Goal: Information Seeking & Learning: Learn about a topic

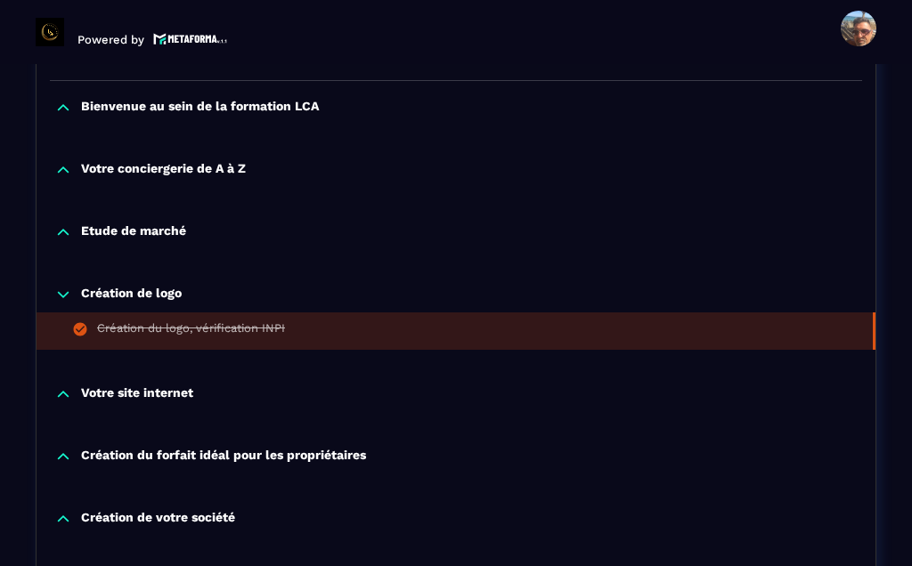
scroll to position [444, 0]
click at [123, 448] on p "Création du forfait idéal pour les propriétaires" at bounding box center [223, 457] width 285 height 18
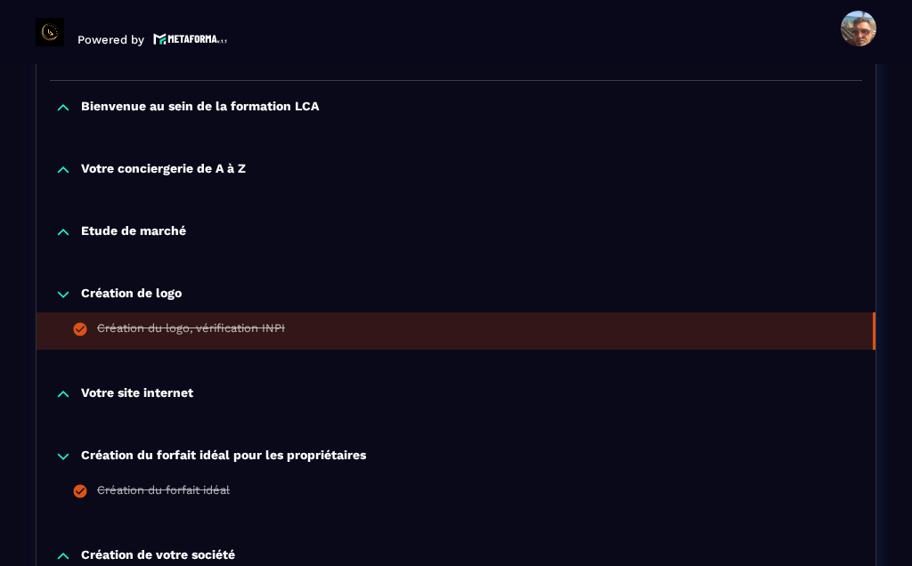
click at [118, 484] on div "Création du forfait idéal" at bounding box center [163, 494] width 133 height 20
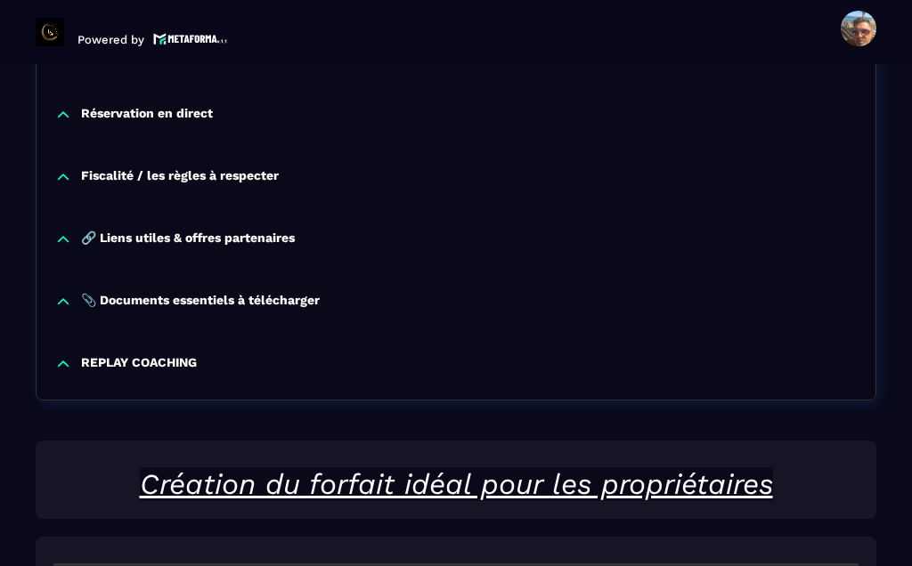
scroll to position [2190, 0]
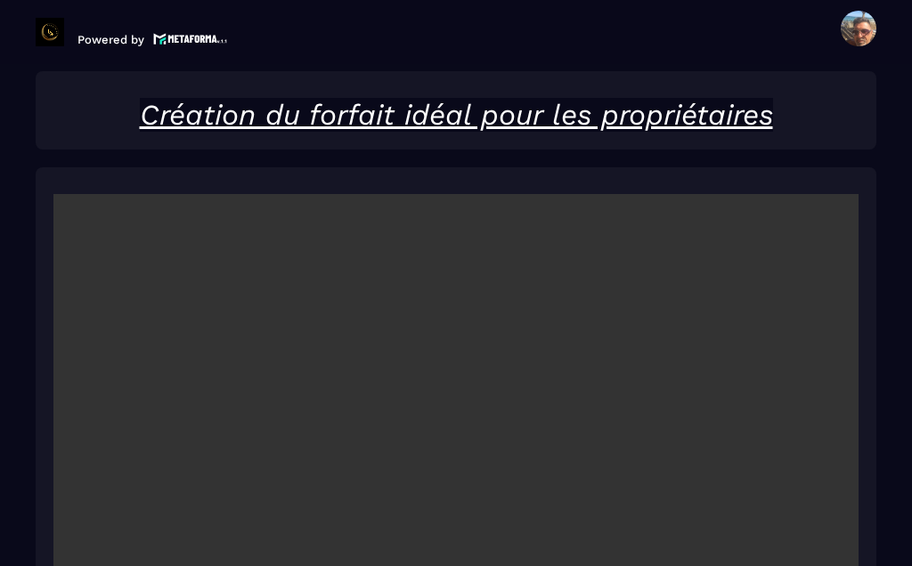
click at [460, 416] on video at bounding box center [455, 462] width 805 height 537
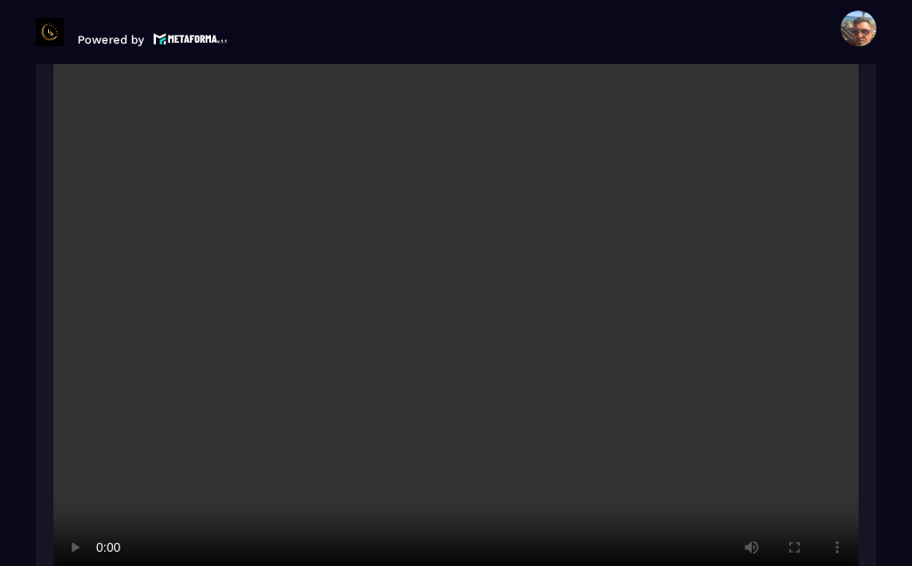
scroll to position [2332, 0]
click at [450, 327] on video at bounding box center [455, 320] width 805 height 537
click at [484, 329] on video at bounding box center [455, 320] width 805 height 537
click at [452, 276] on video at bounding box center [455, 320] width 805 height 537
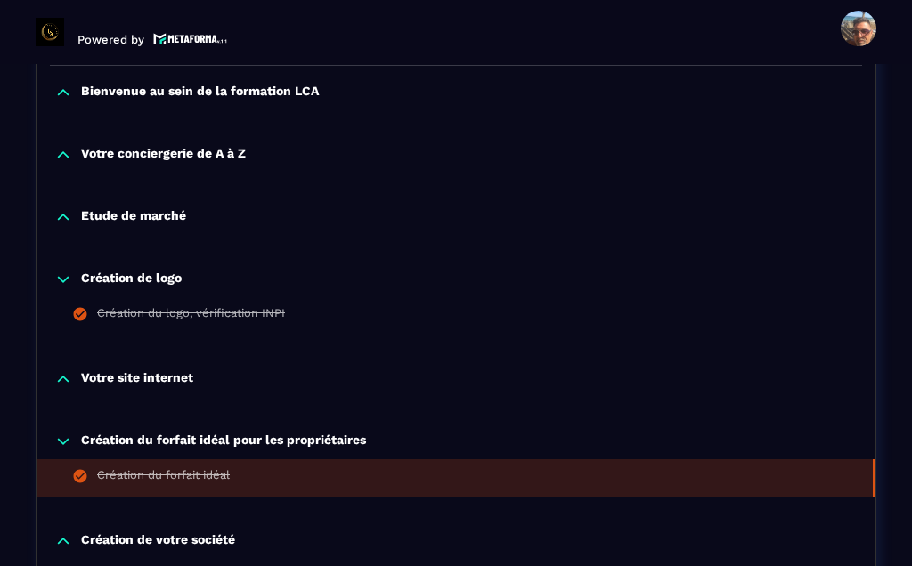
scroll to position [459, 0]
click at [122, 208] on p "Etude de marché" at bounding box center [133, 217] width 105 height 18
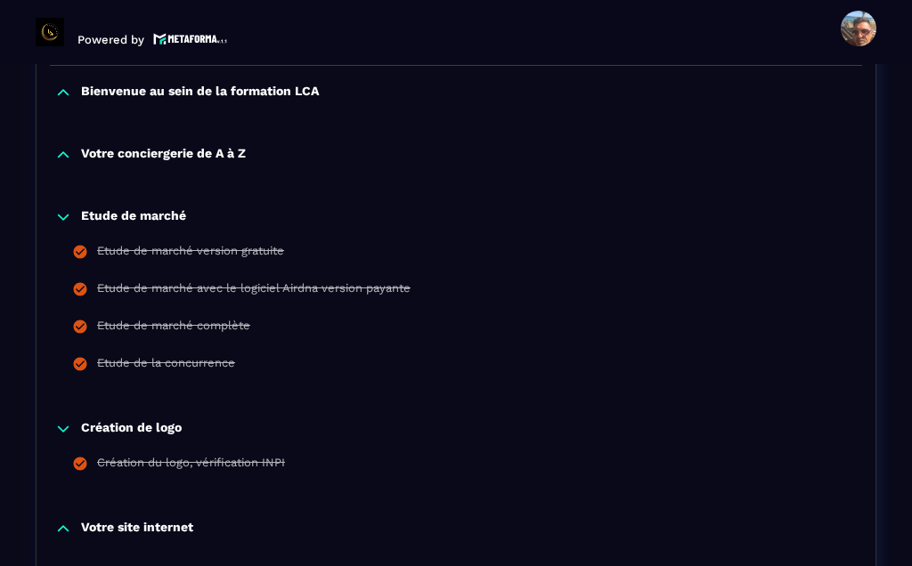
click at [129, 319] on div "Etude de marché complète" at bounding box center [173, 329] width 153 height 20
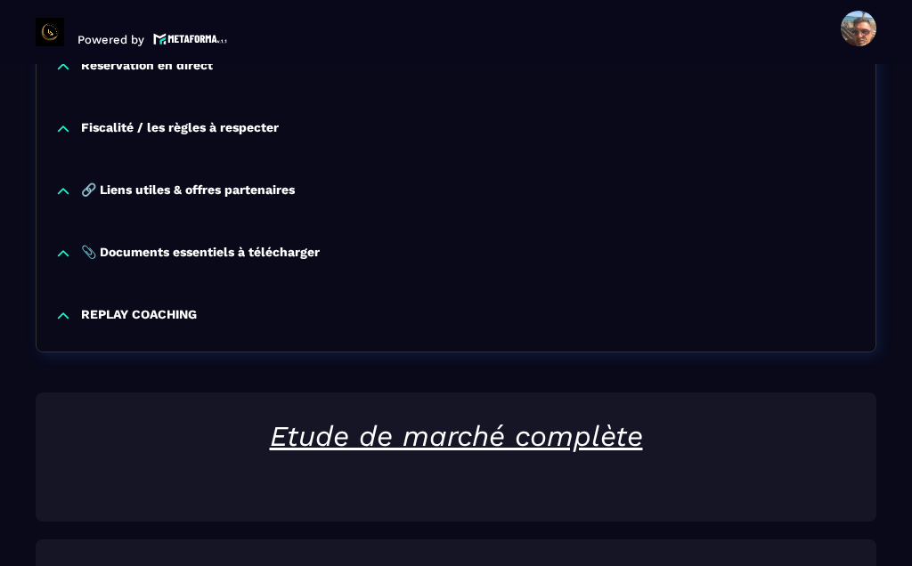
scroll to position [2340, 0]
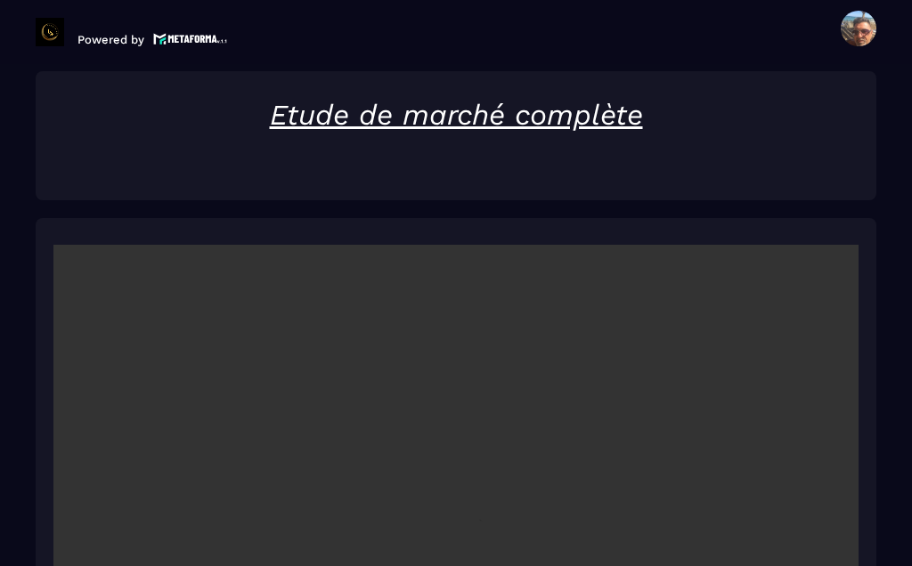
click at [463, 455] on video at bounding box center [455, 513] width 805 height 537
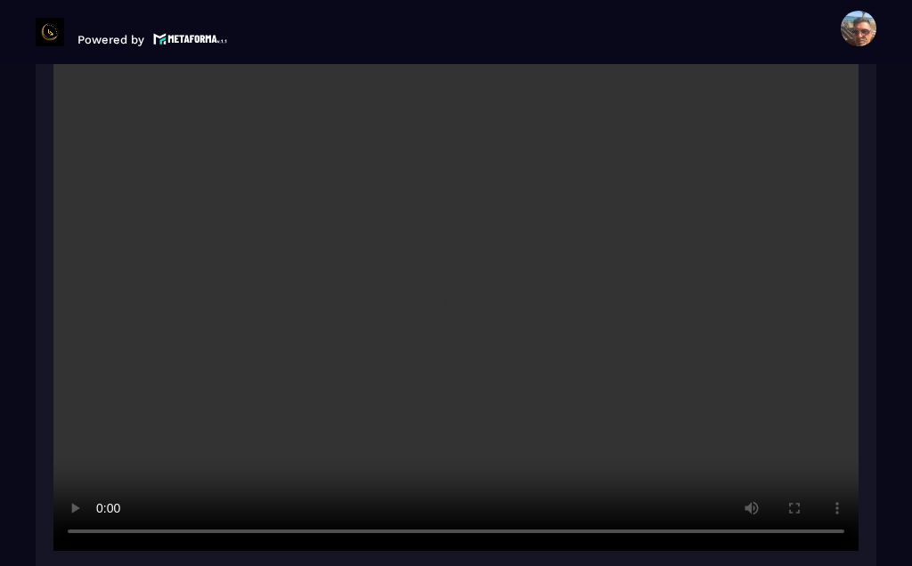
scroll to position [2570, 0]
click at [780, 232] on video at bounding box center [455, 282] width 805 height 537
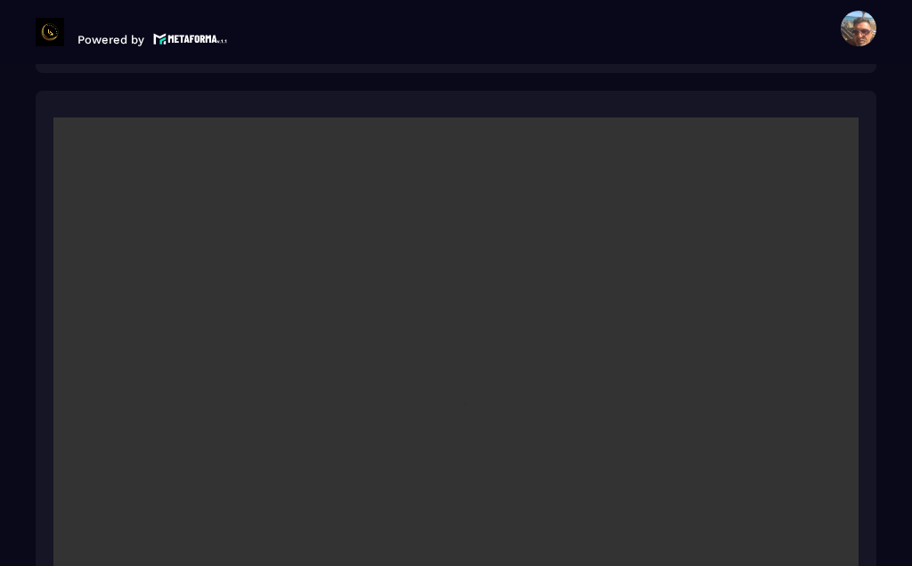
scroll to position [2464, 0]
click at [69, 120] on video at bounding box center [455, 388] width 805 height 537
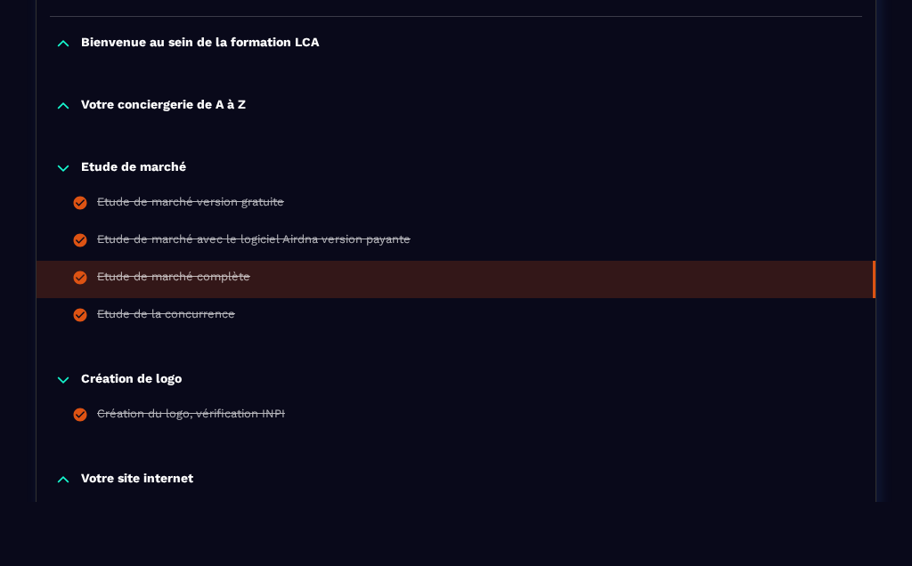
scroll to position [444, 0]
click at [261, 198] on div "Etude de marché version gratuite" at bounding box center [190, 205] width 187 height 20
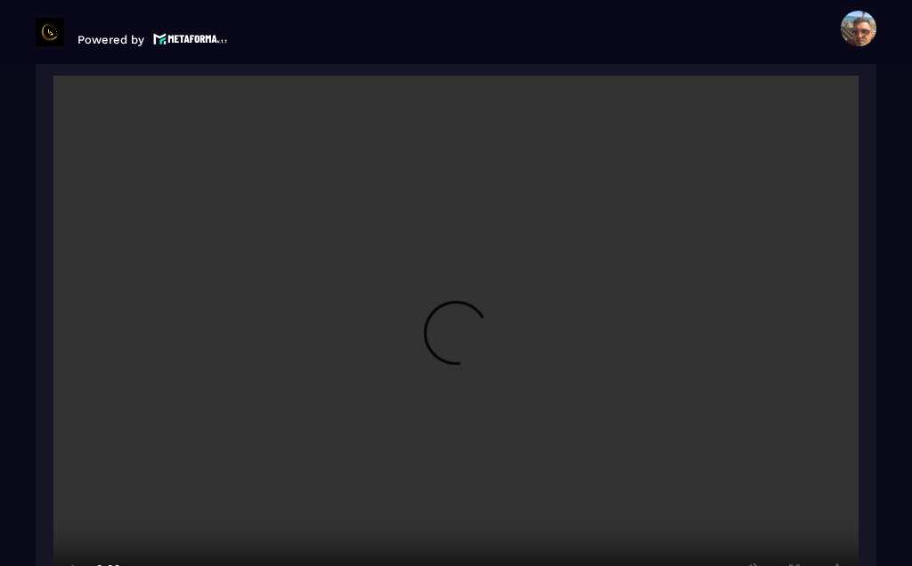
scroll to position [2509, 0]
